Goal: Communication & Community: Connect with others

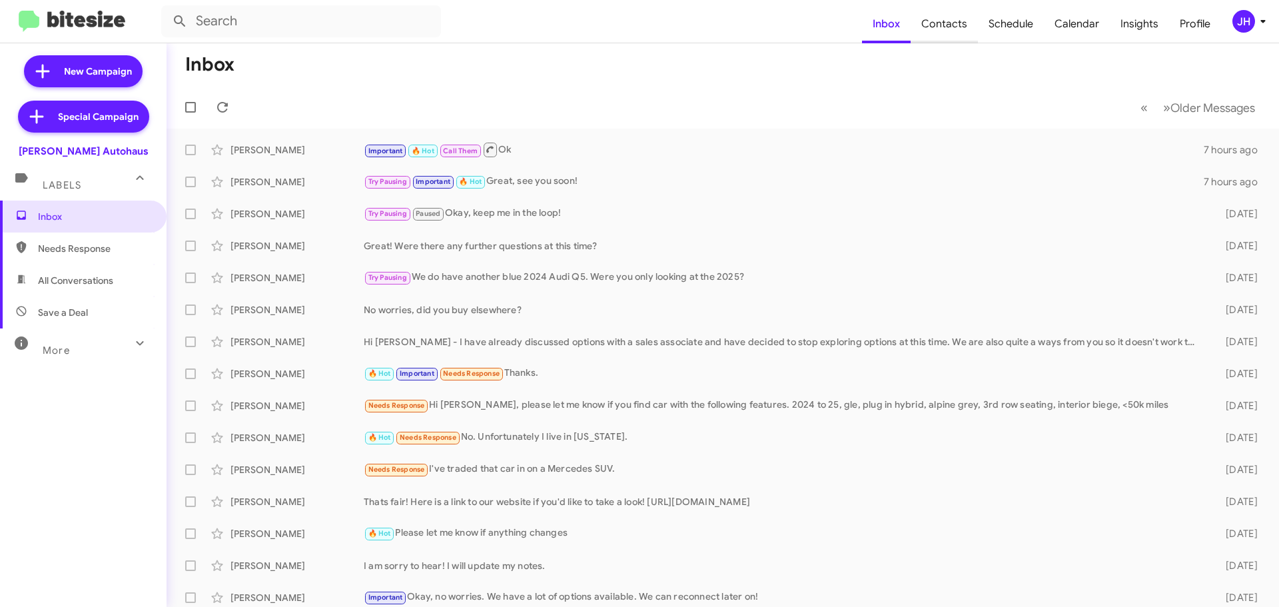
click at [963, 33] on span "Contacts" at bounding box center [944, 24] width 67 height 39
type input "in:groups"
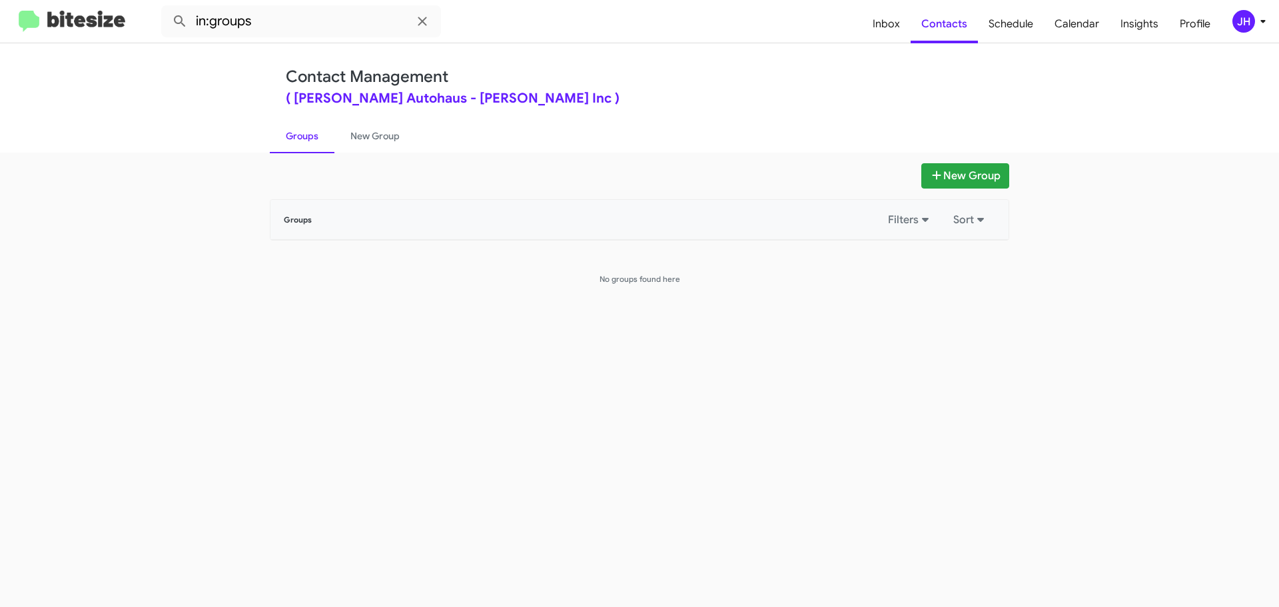
click at [1248, 26] on div "JH" at bounding box center [1243, 21] width 23 height 23
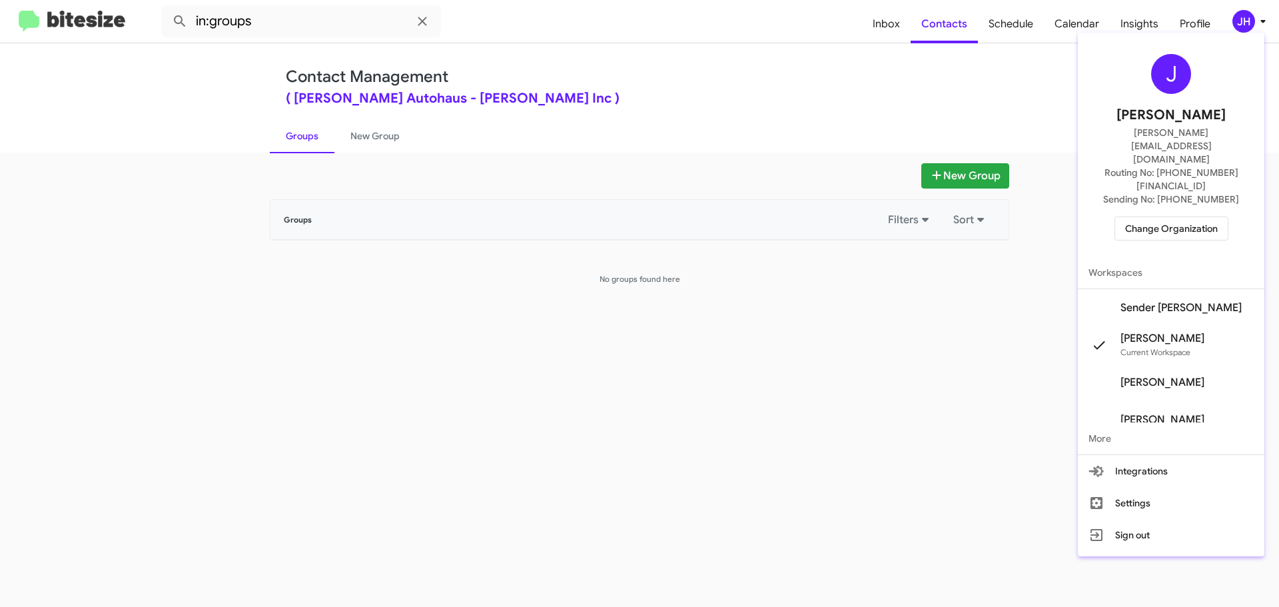
click at [1173, 301] on span "Sender [PERSON_NAME]" at bounding box center [1180, 307] width 121 height 13
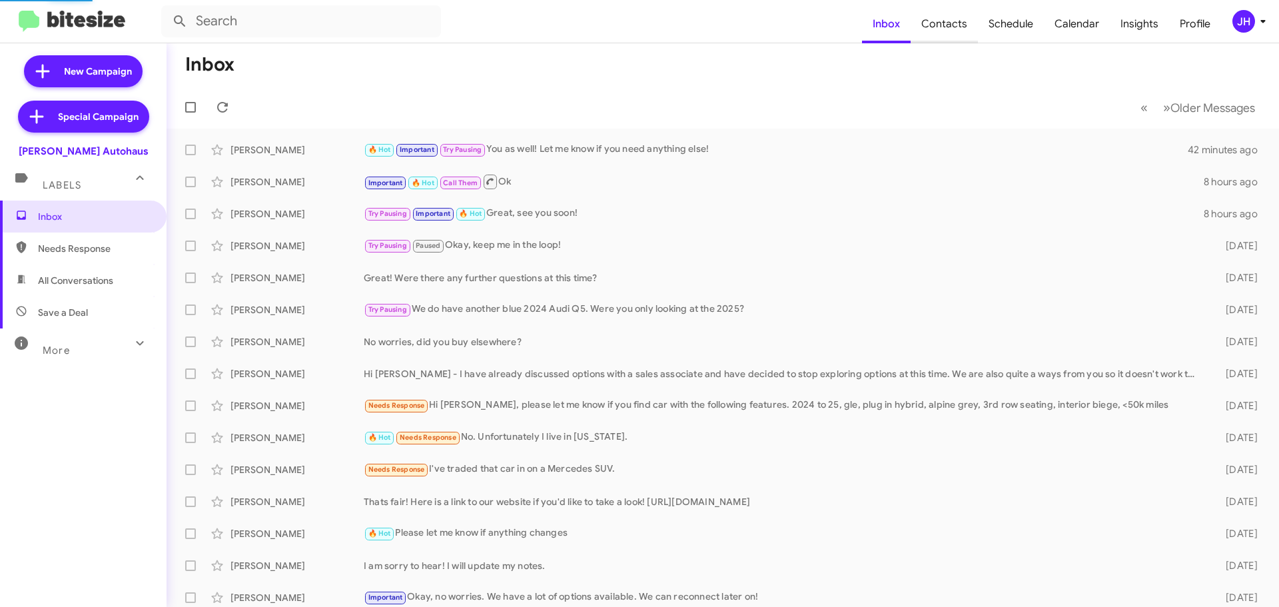
click at [935, 31] on span "Contacts" at bounding box center [944, 24] width 67 height 39
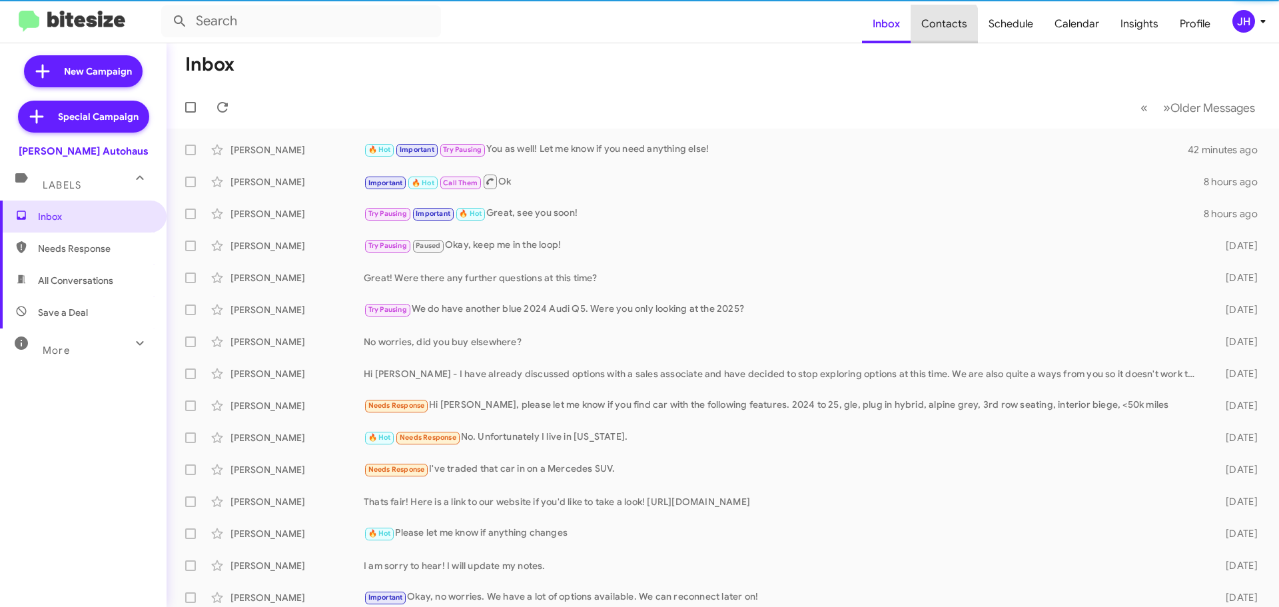
type input "in:groups"
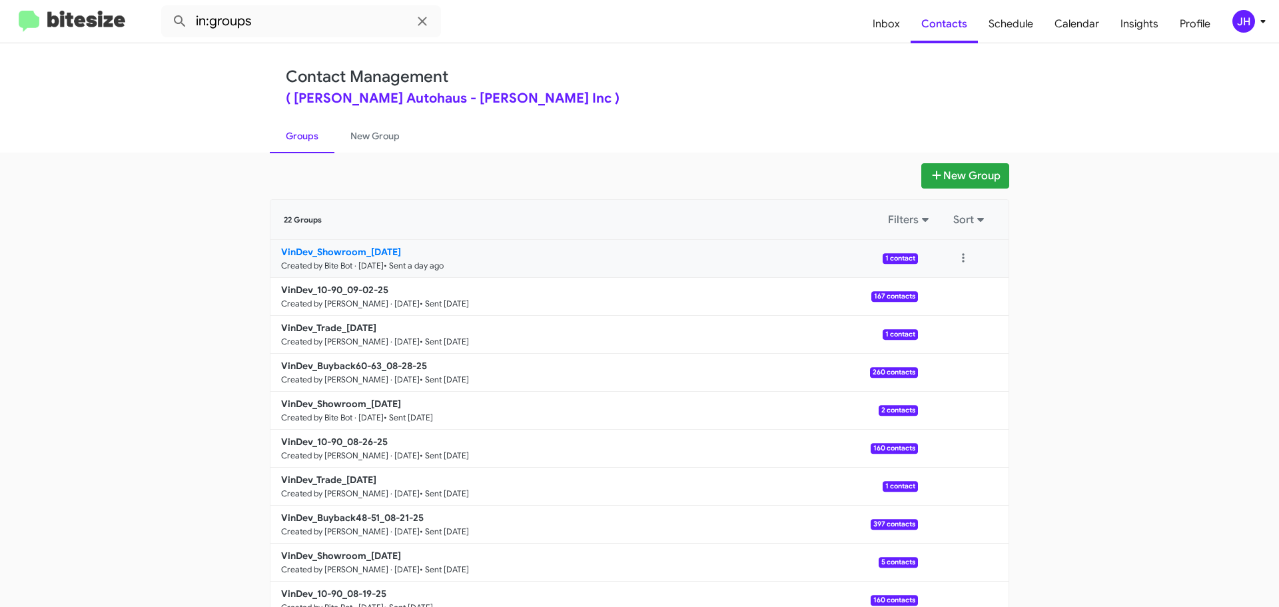
click at [356, 262] on small "Created by Bite Bot · Sep 2, 2025" at bounding box center [332, 265] width 103 height 11
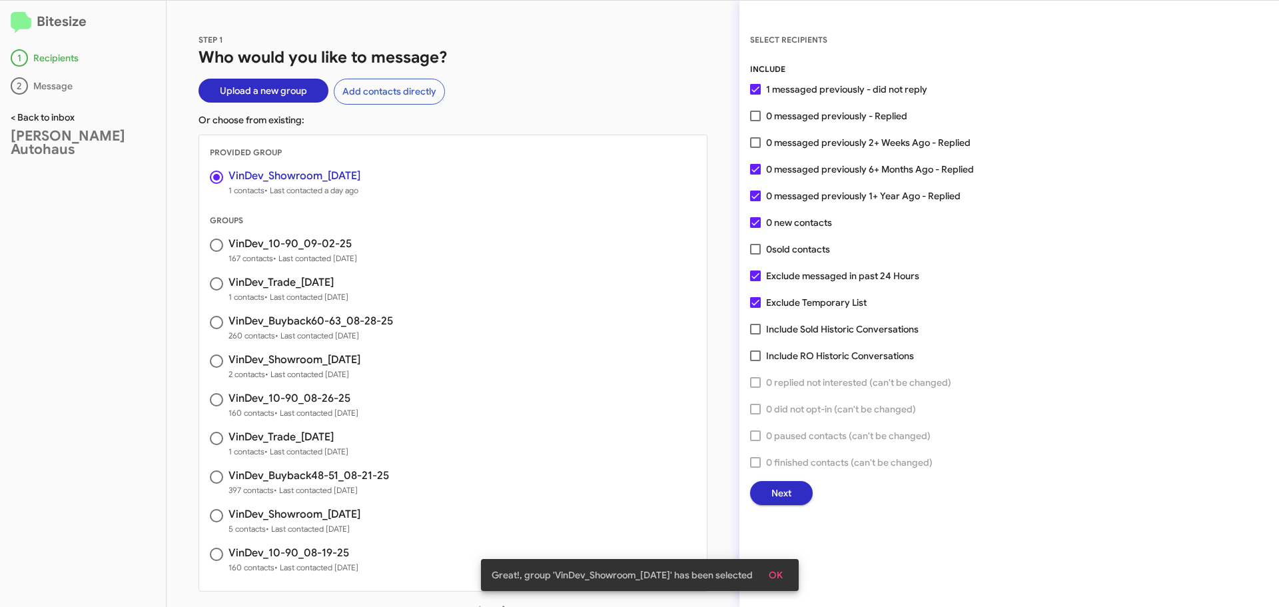
click at [28, 122] on link "< Back to inbox" at bounding box center [43, 117] width 64 height 12
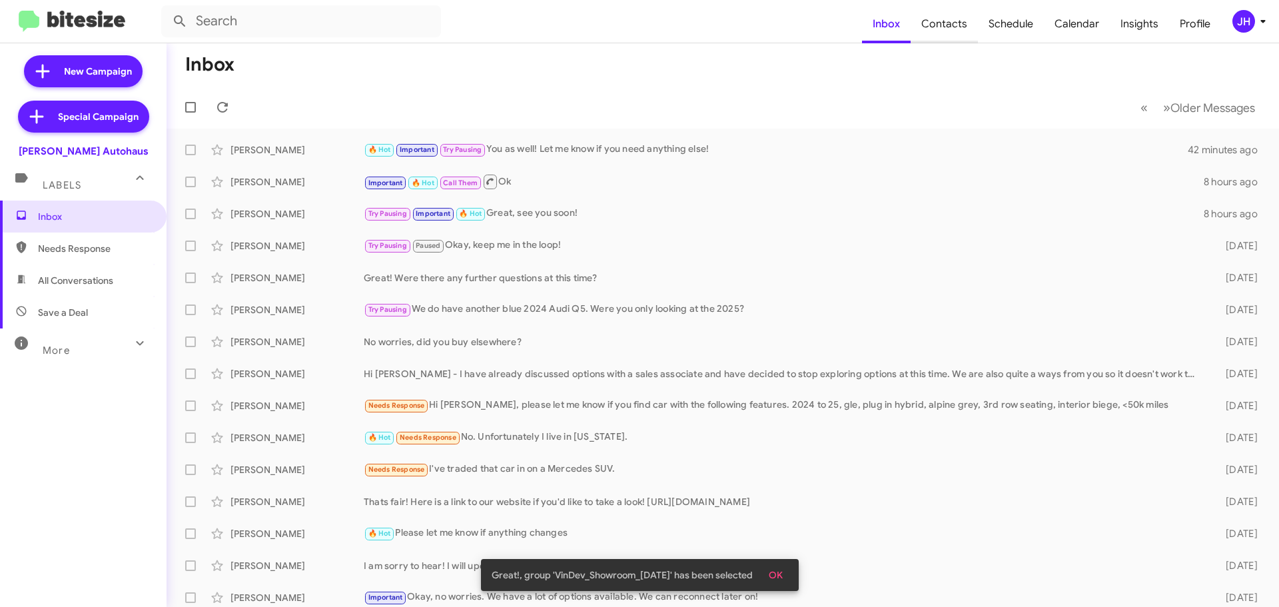
click at [944, 22] on span "Contacts" at bounding box center [944, 24] width 67 height 39
type input "in:groups"
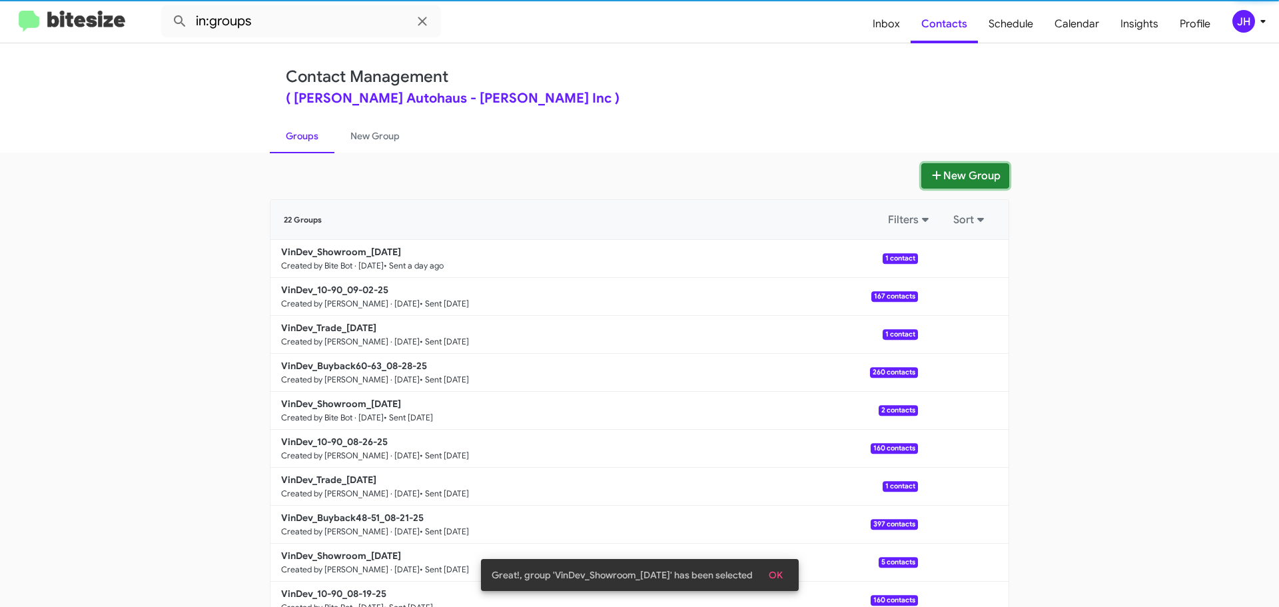
click at [976, 173] on button "New Group" at bounding box center [965, 175] width 88 height 25
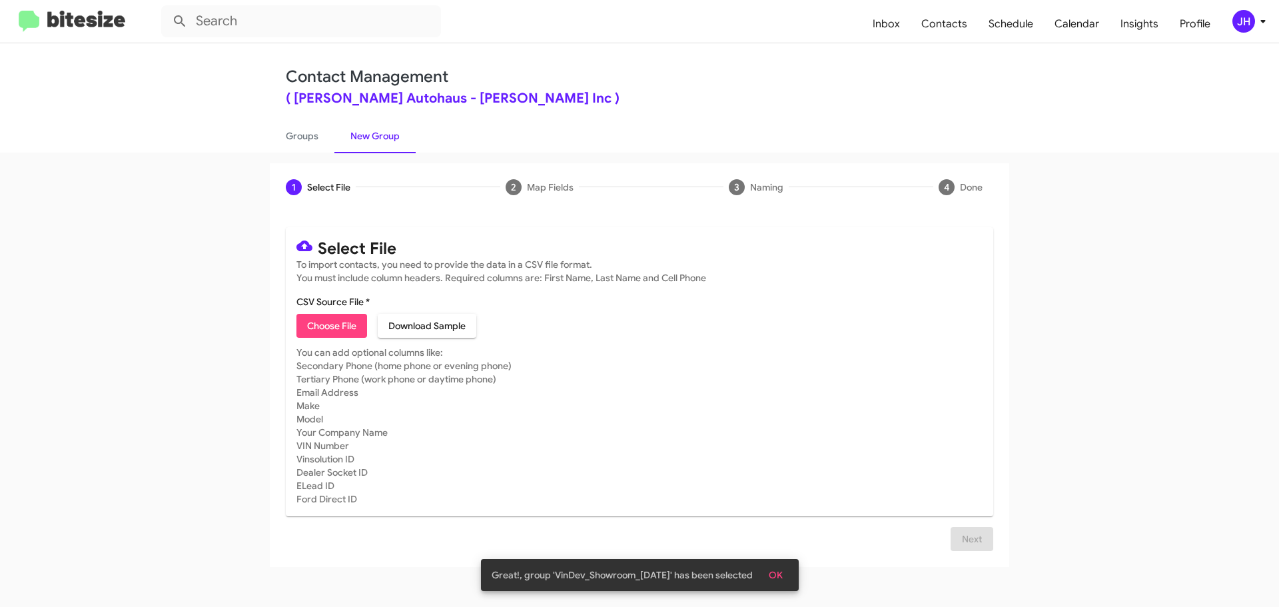
click at [344, 326] on span "Choose File" at bounding box center [331, 326] width 49 height 24
